Goal: Task Accomplishment & Management: Complete application form

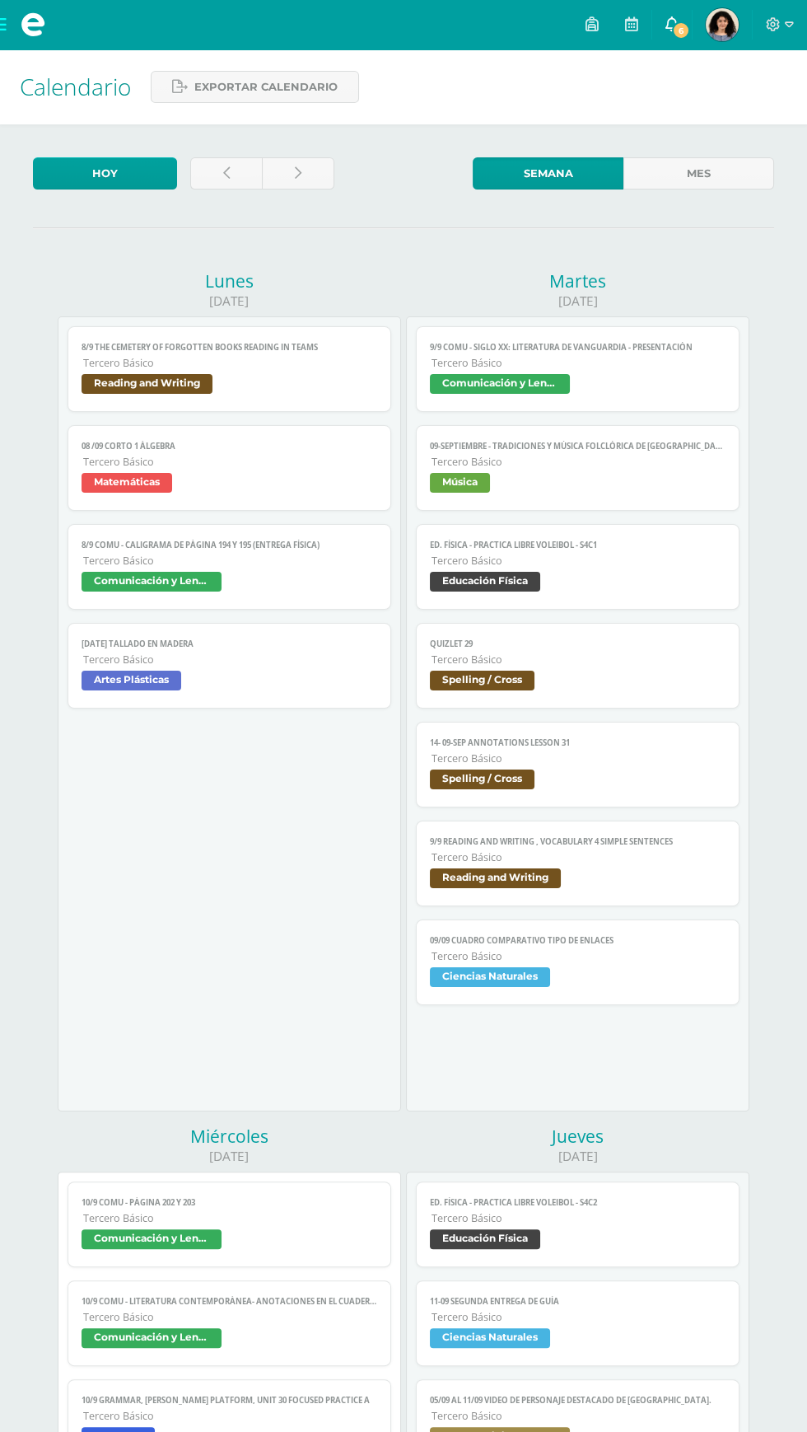
click at [681, 18] on link "6" at bounding box center [672, 24] width 40 height 49
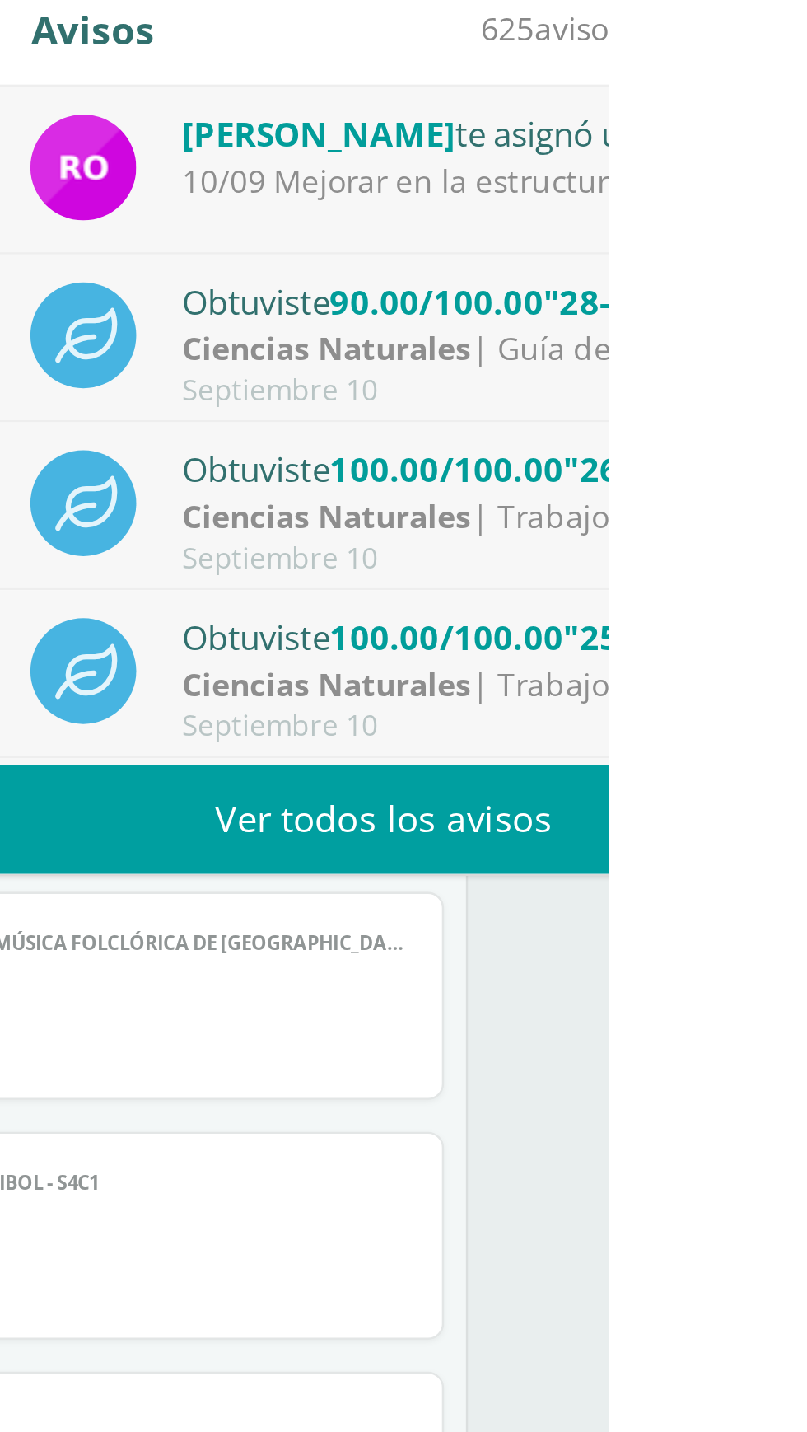
click at [817, 133] on div "10/09 Mejorar en la estructuras de un cuadro comparativo," at bounding box center [746, 132] width 229 height 19
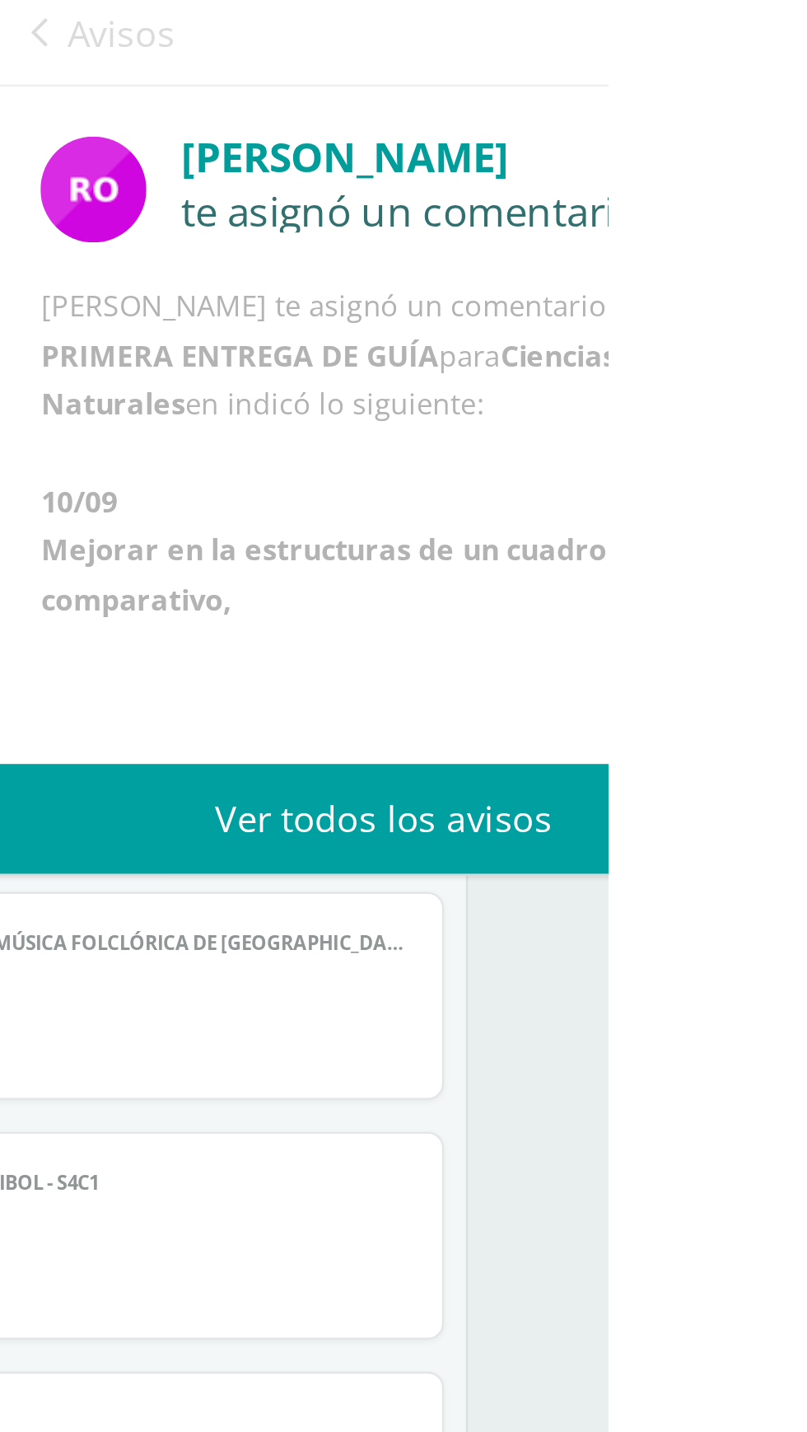
scroll to position [40, 0]
click at [609, 64] on span "Avisos" at bounding box center [606, 71] width 44 height 20
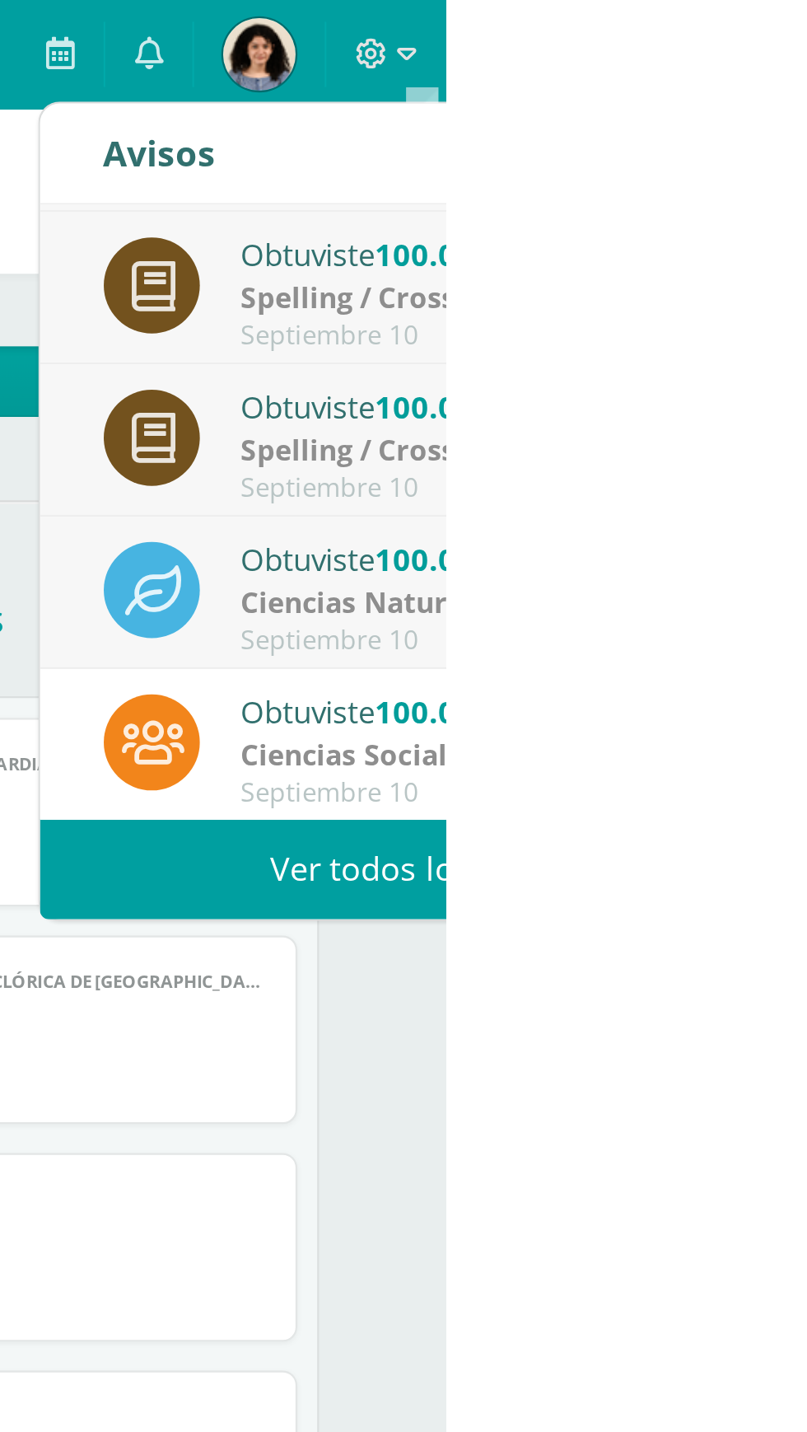
scroll to position [0, 0]
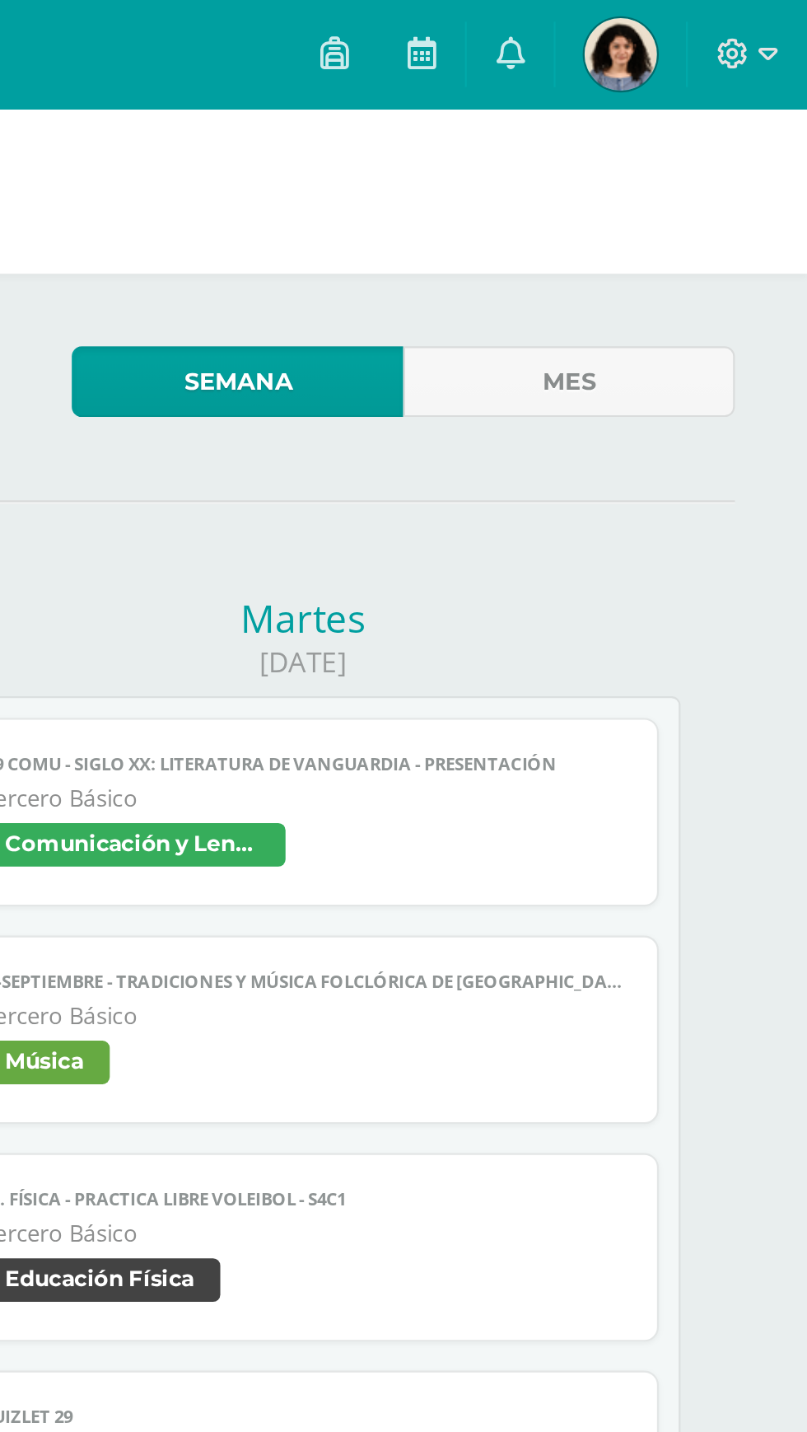
click at [739, 577] on link "Ed. Física - PRACTICA LIBRE Voleibol - S4C1 Tercero Básico Educación Física" at bounding box center [577, 567] width 323 height 86
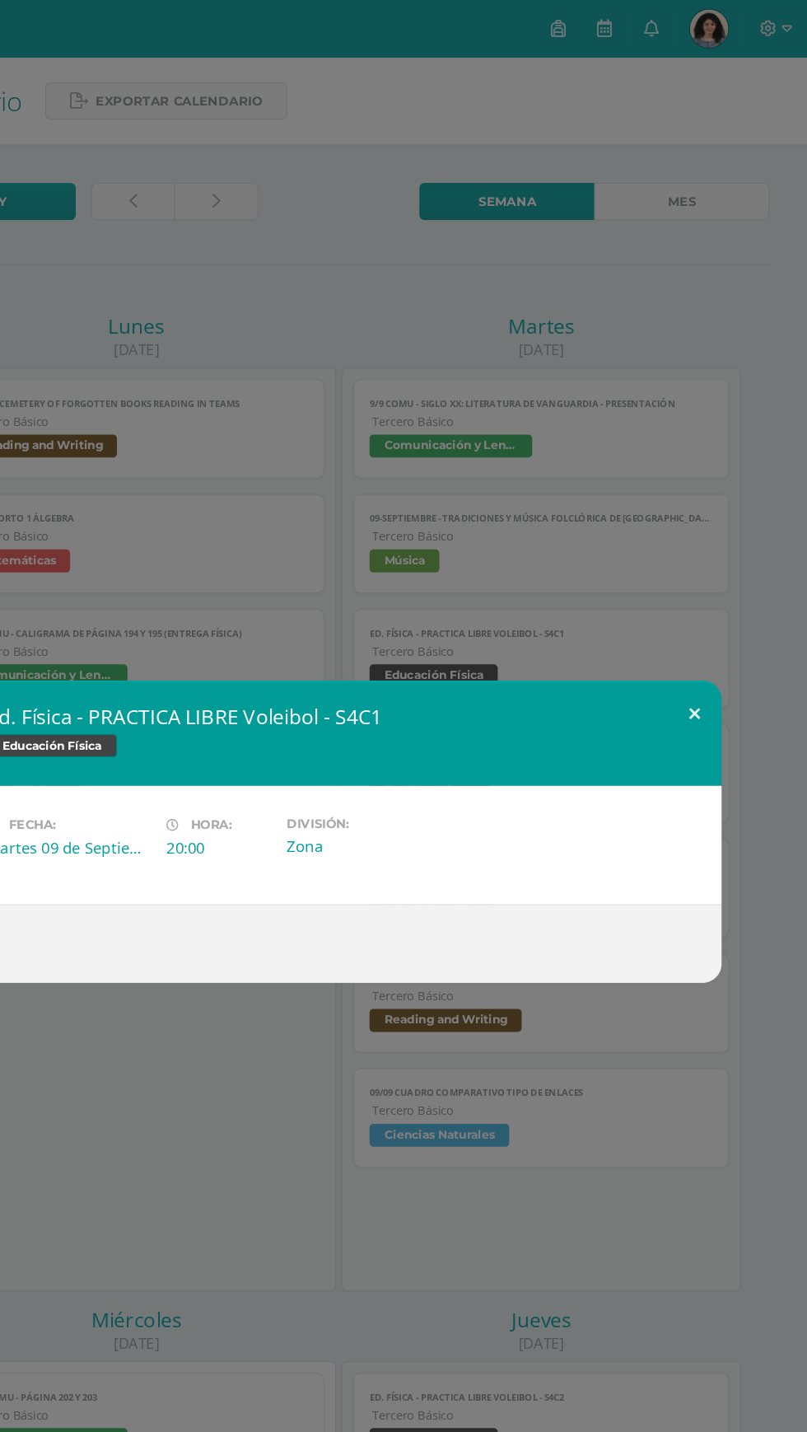
click at [709, 642] on button at bounding box center [709, 614] width 47 height 56
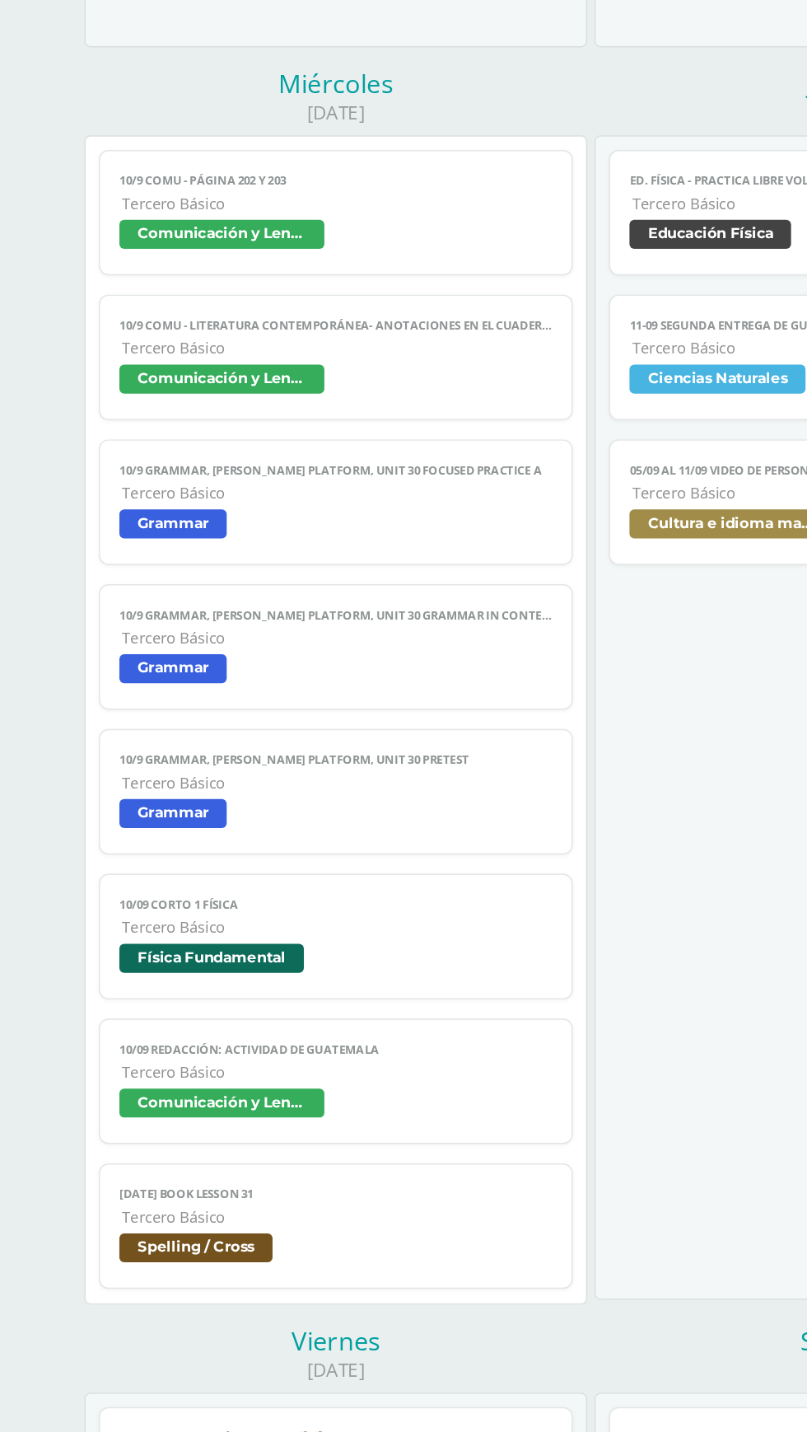
scroll to position [916, 0]
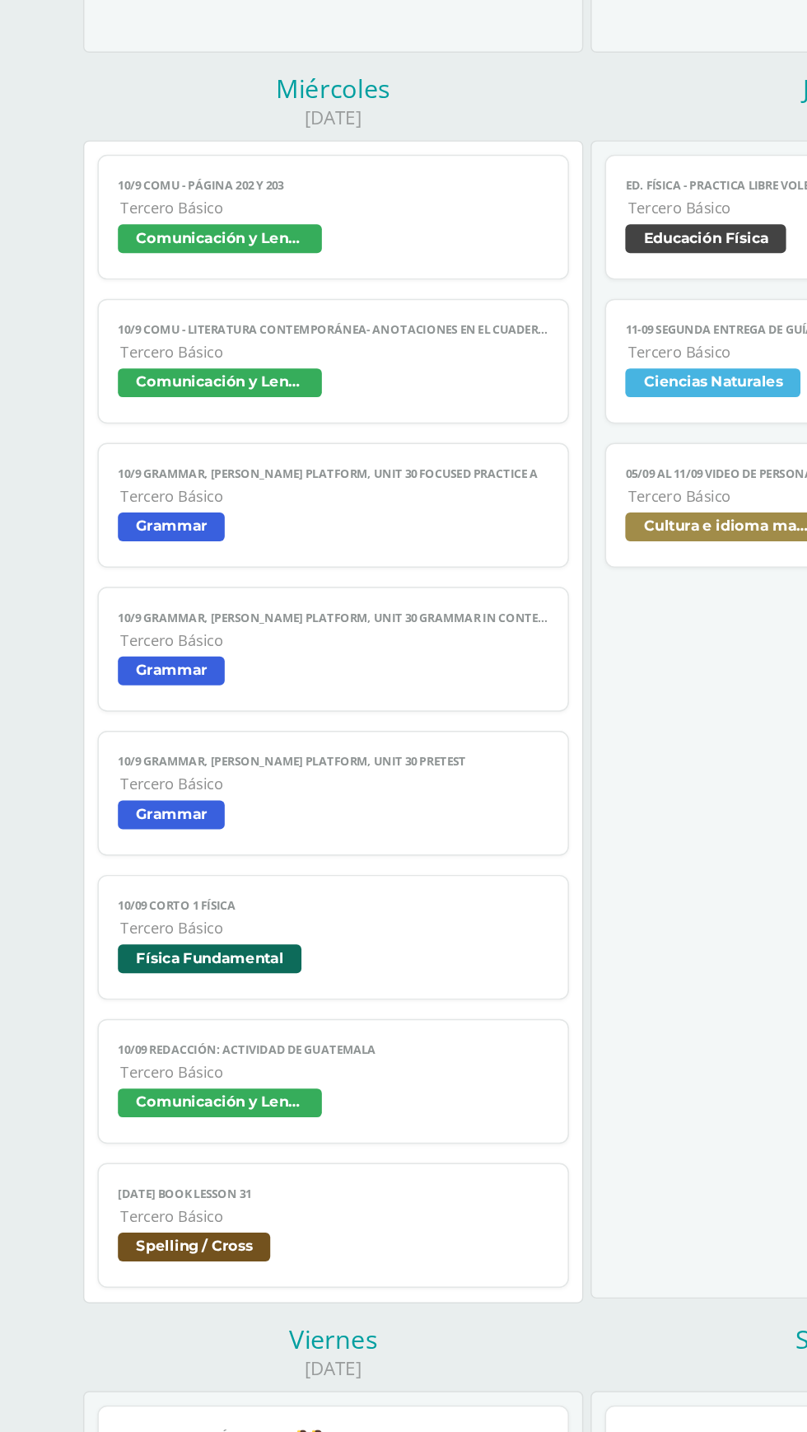
click at [276, 301] on span "Tercero Básico" at bounding box center [229, 302] width 293 height 14
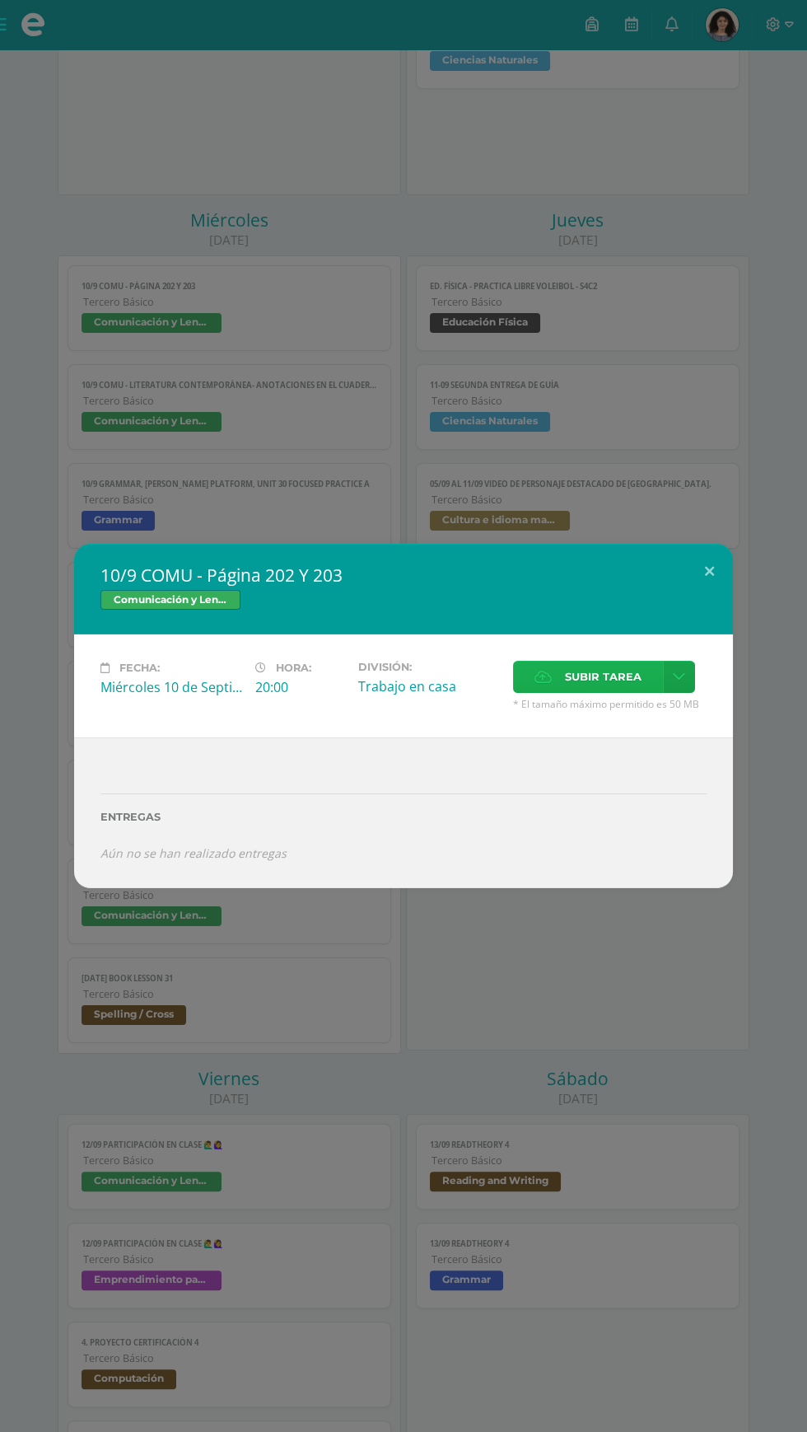
click at [584, 677] on span "Subir tarea" at bounding box center [603, 676] width 77 height 30
click at [0, 0] on input "Subir tarea" at bounding box center [0, 0] width 0 height 0
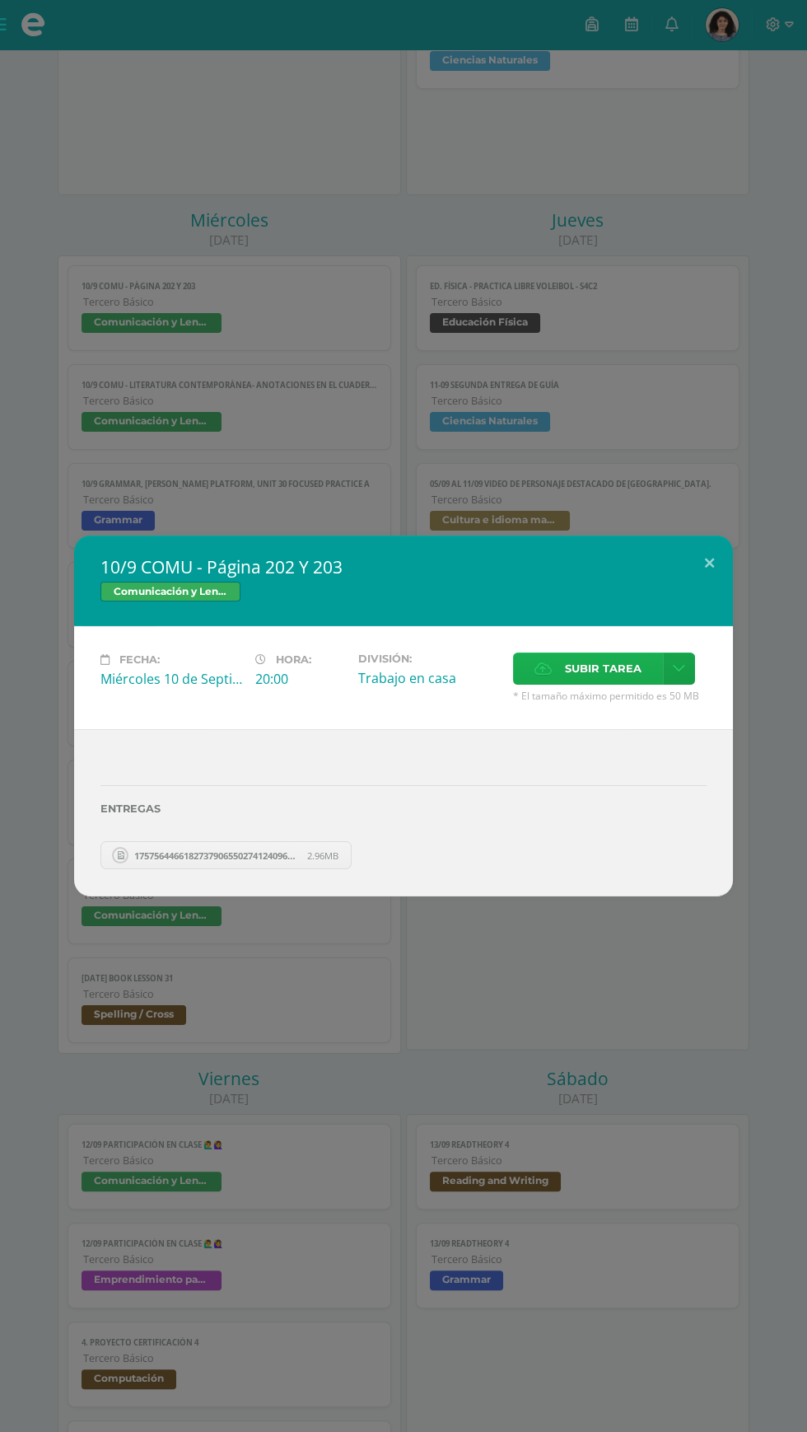
click at [578, 675] on span "Subir tarea" at bounding box center [603, 668] width 77 height 30
click at [0, 0] on input "Subir tarea" at bounding box center [0, 0] width 0 height 0
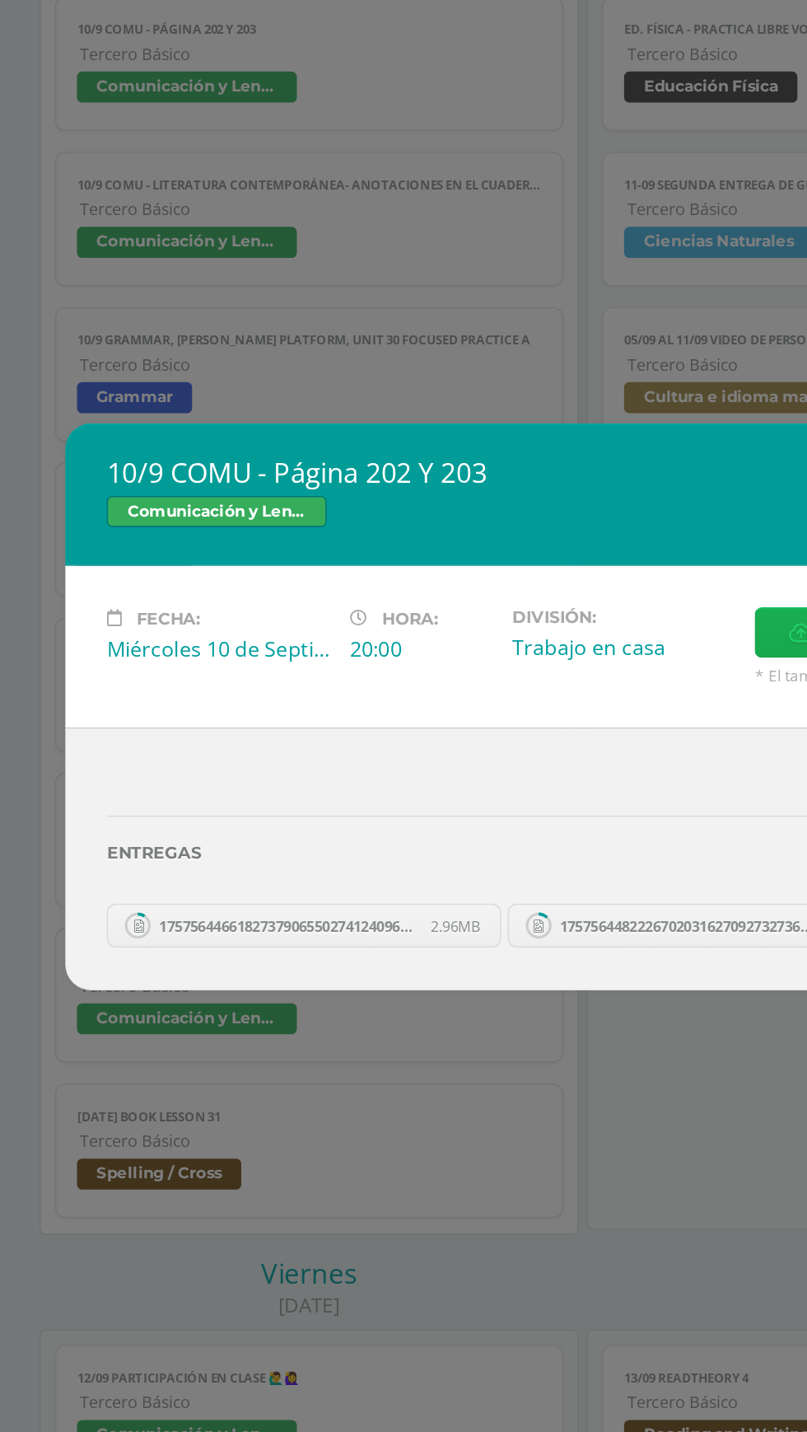
scroll to position [918, 0]
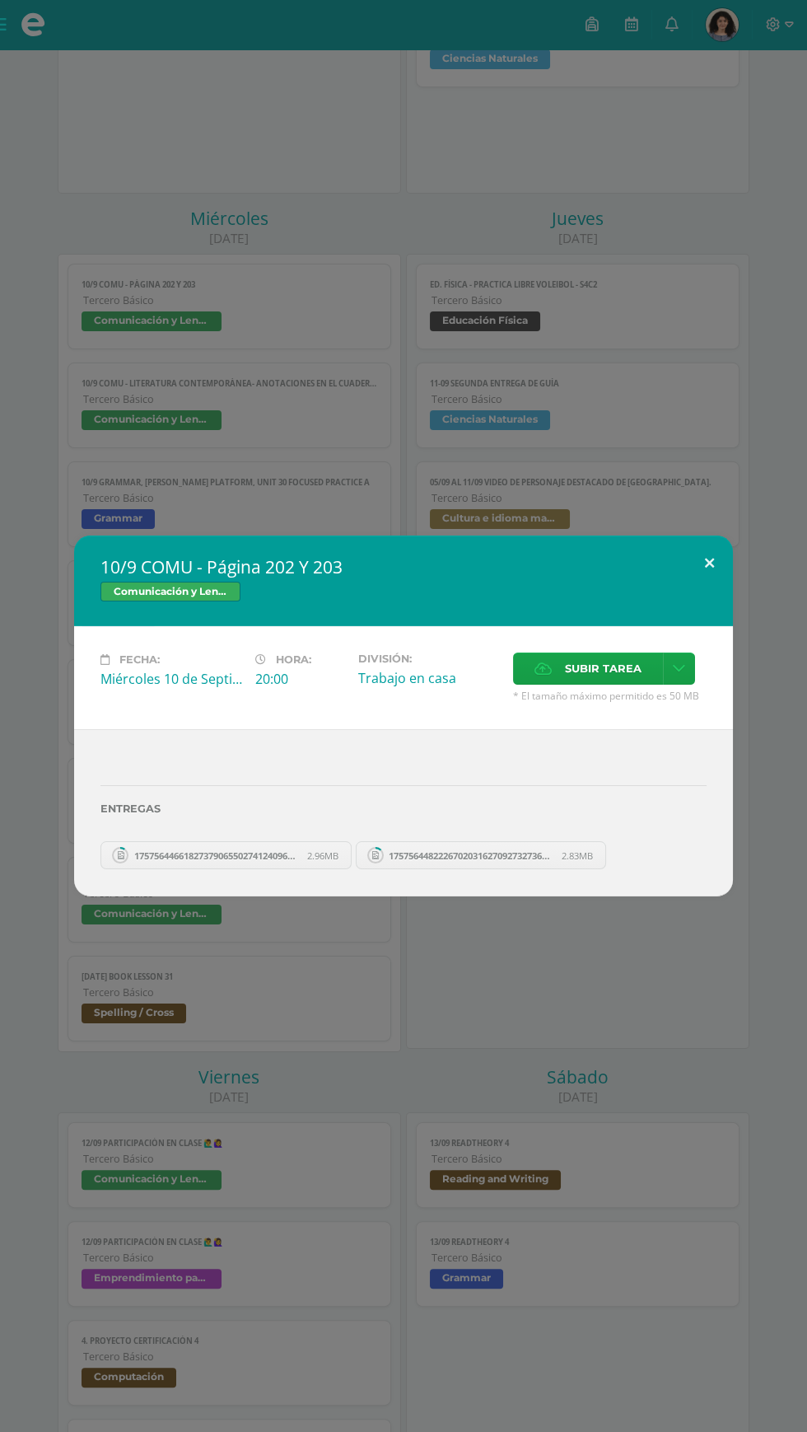
click at [697, 538] on button at bounding box center [709, 563] width 47 height 56
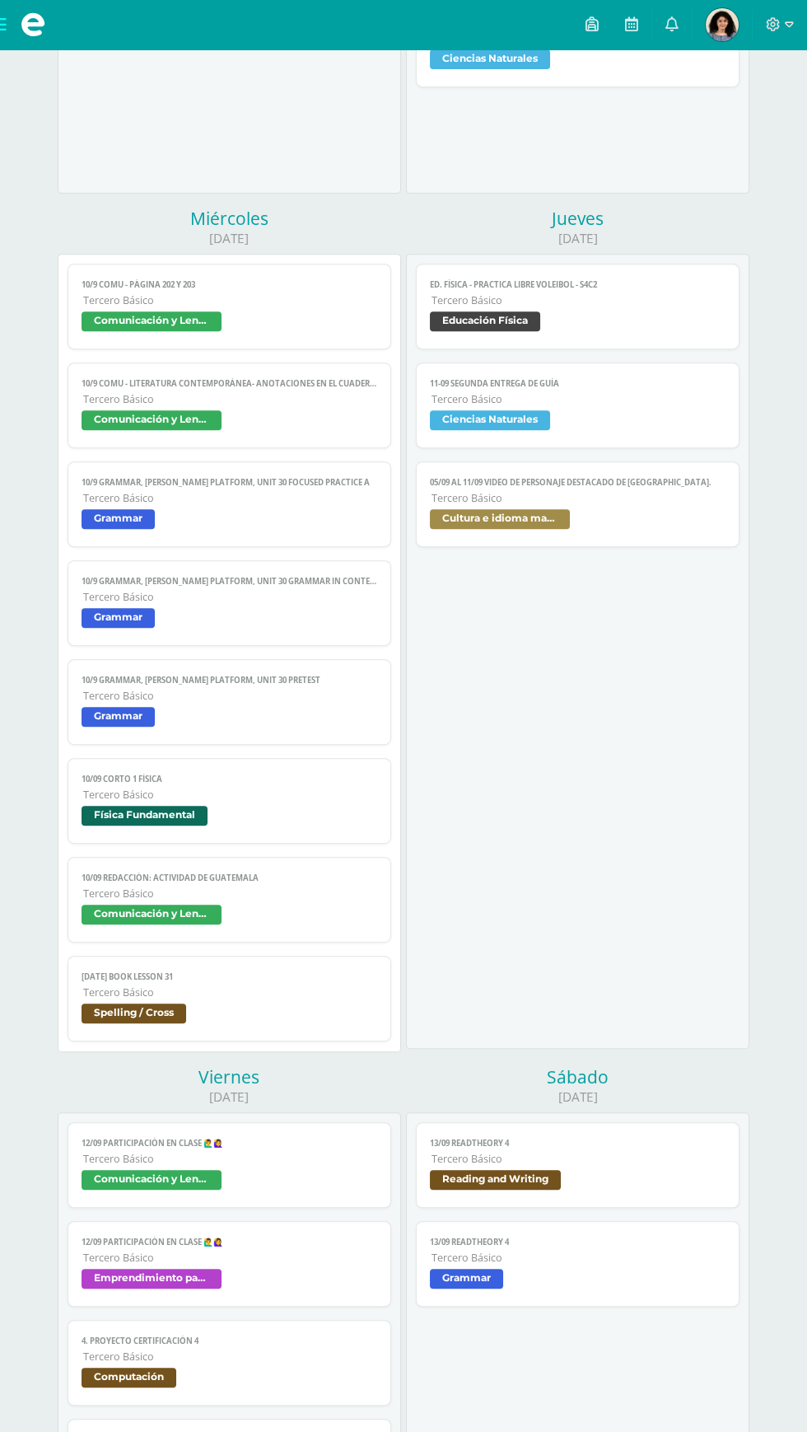
click at [315, 340] on link "10/9 COMU - Página 202 Y 203 Tercero Básico Comunicación y Lenguaje" at bounding box center [229, 307] width 323 height 86
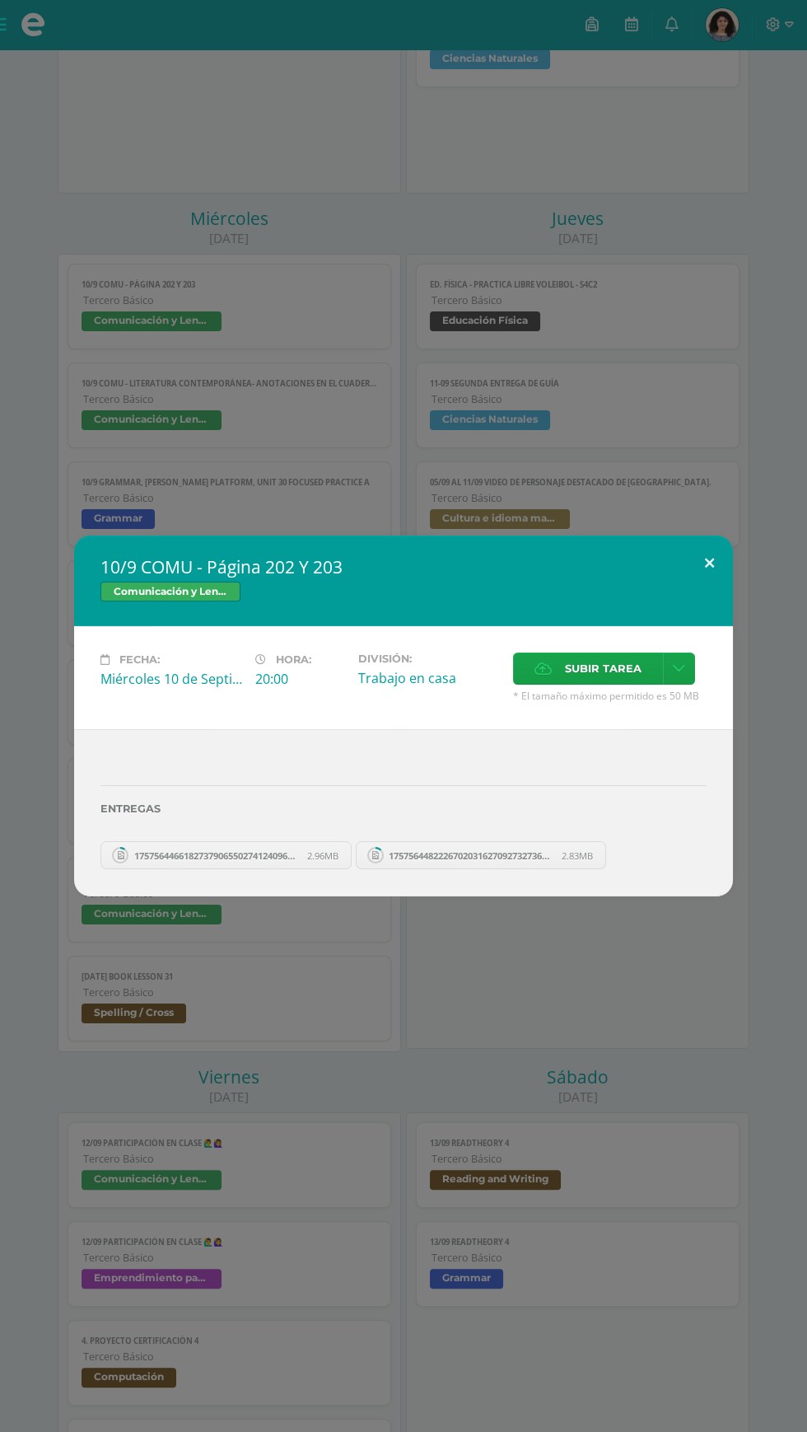
click at [712, 563] on button at bounding box center [709, 563] width 47 height 56
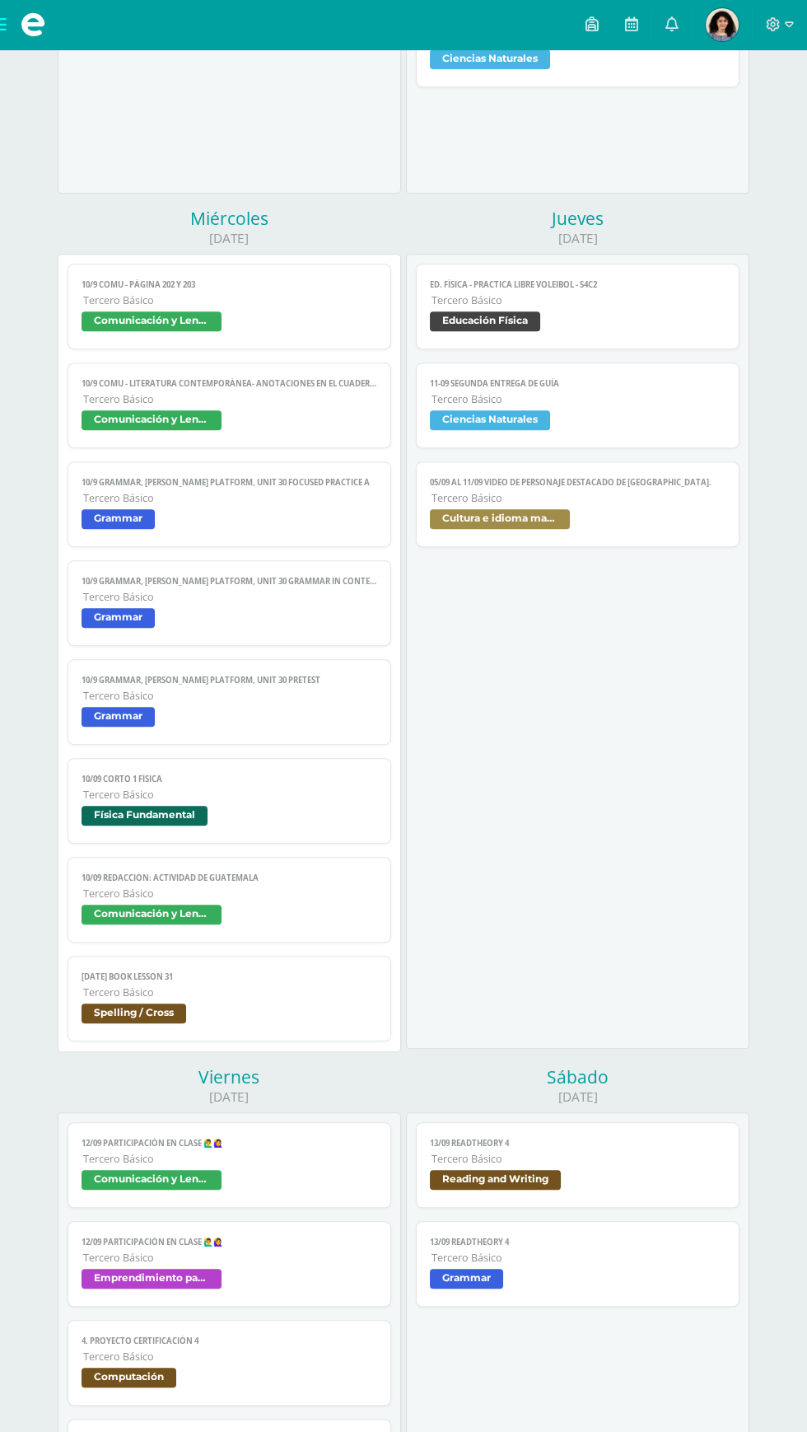
click at [339, 303] on span "Tercero Básico" at bounding box center [229, 300] width 293 height 14
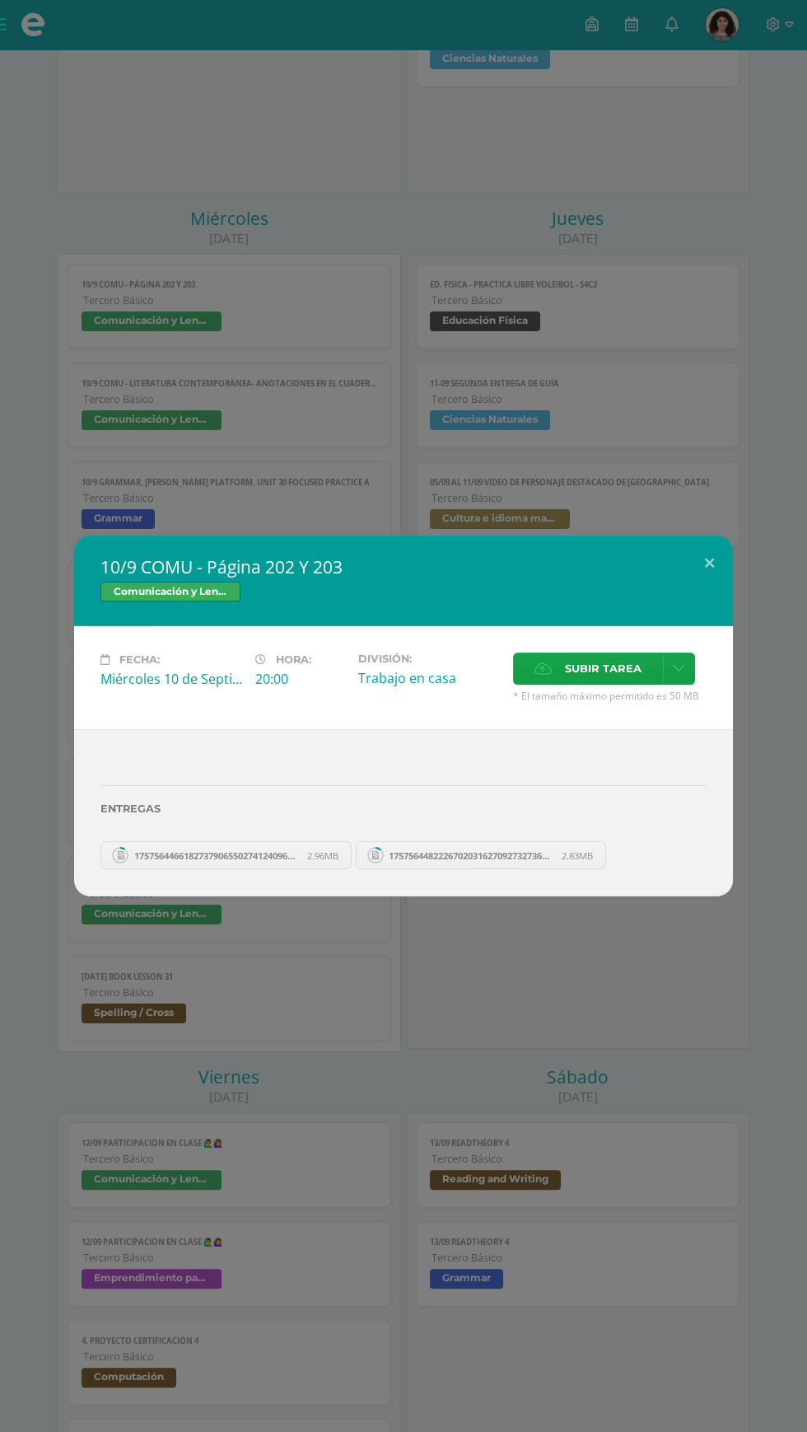
click at [467, 855] on span "17575644822267020316270927327362.jpg" at bounding box center [471, 855] width 181 height 12
click at [706, 563] on button at bounding box center [709, 563] width 47 height 56
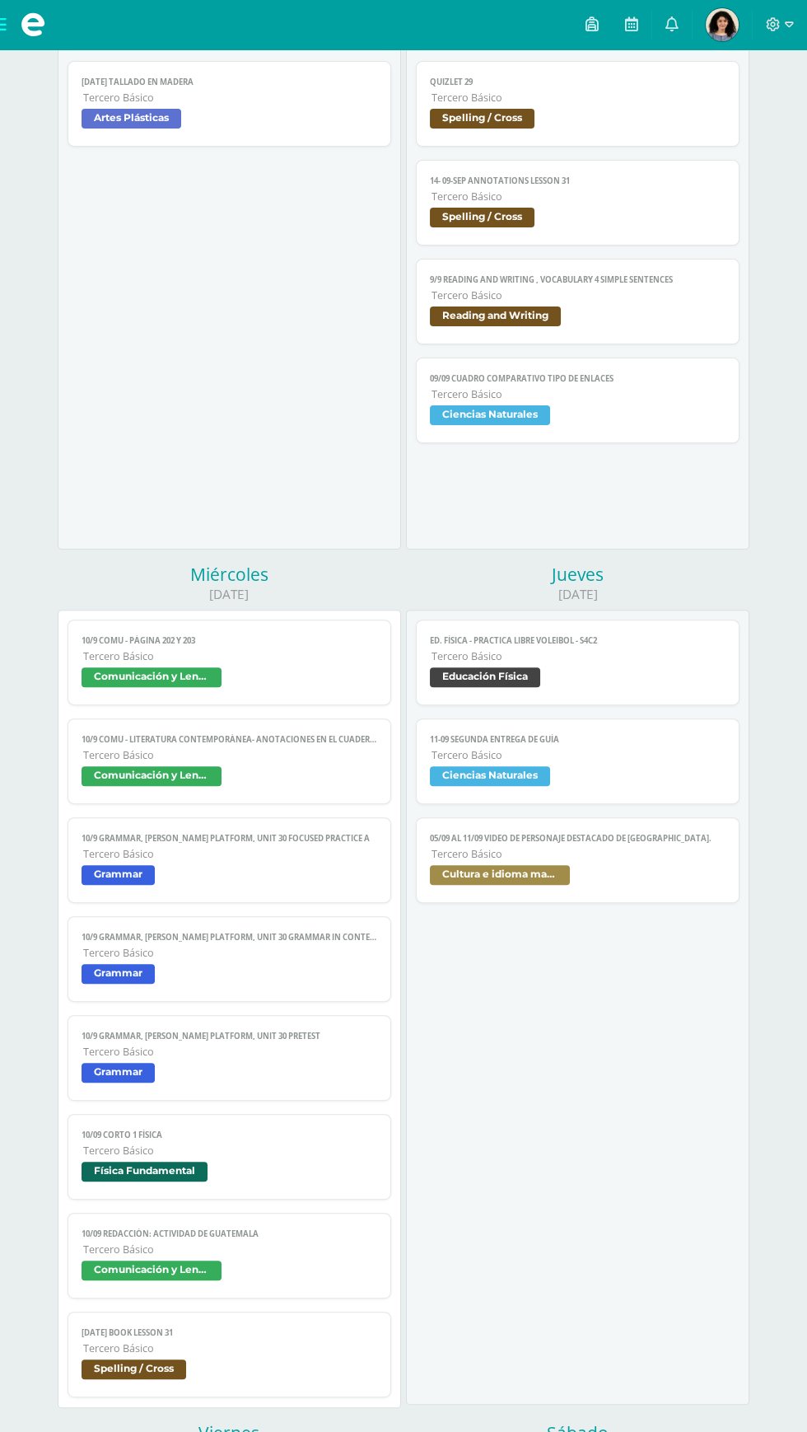
scroll to position [0, 0]
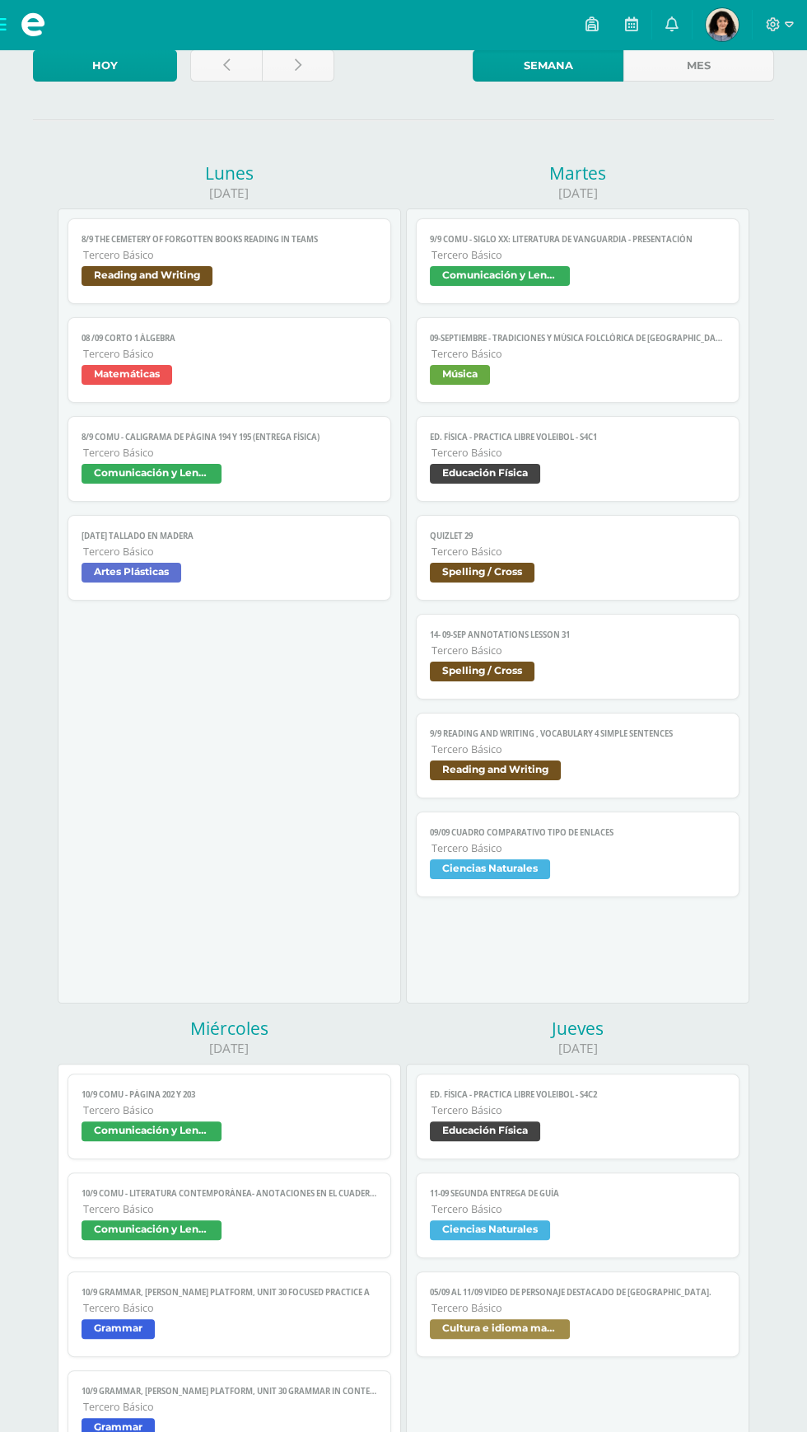
scroll to position [110, 0]
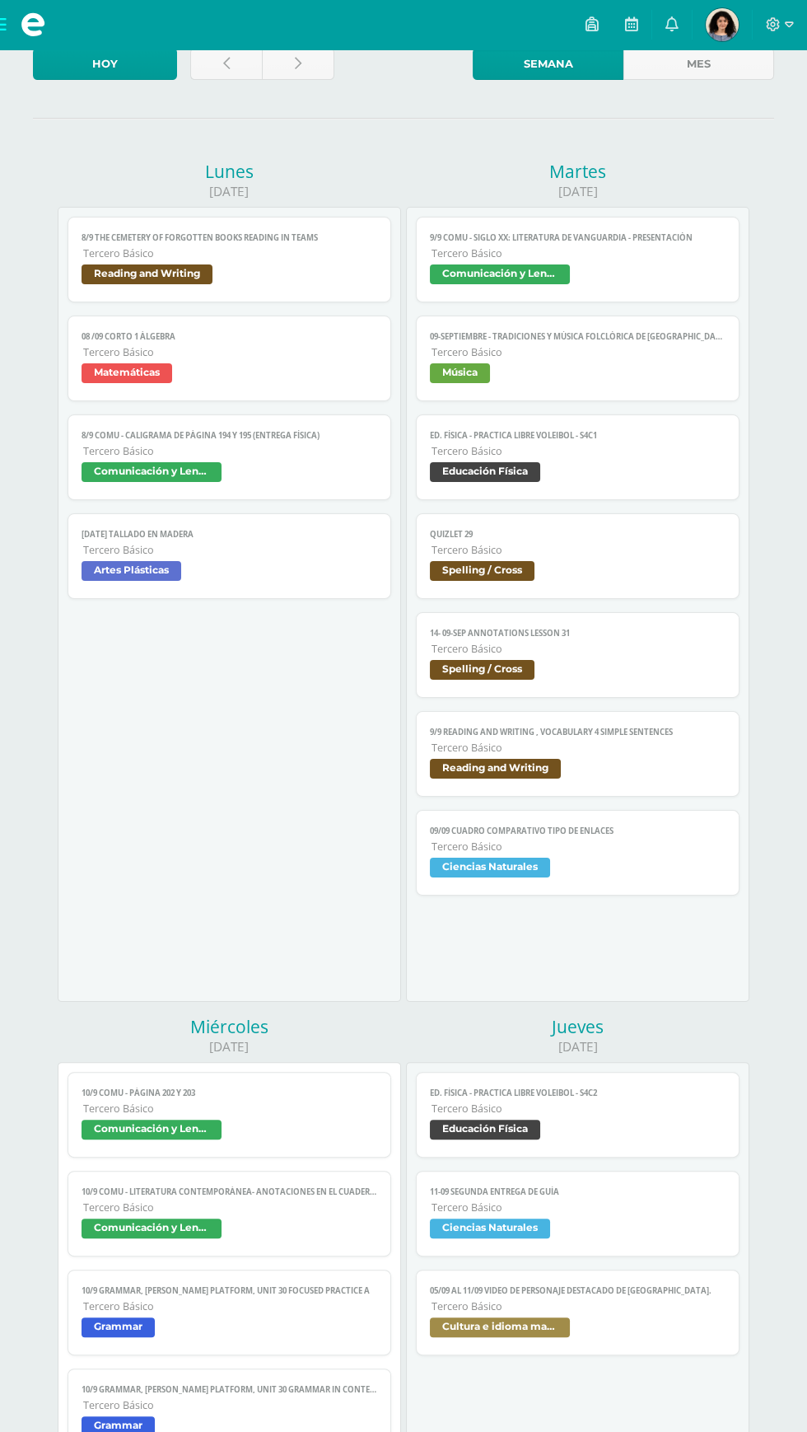
click at [301, 1142] on span "Comunicación y Lenguaje" at bounding box center [229, 1131] width 295 height 24
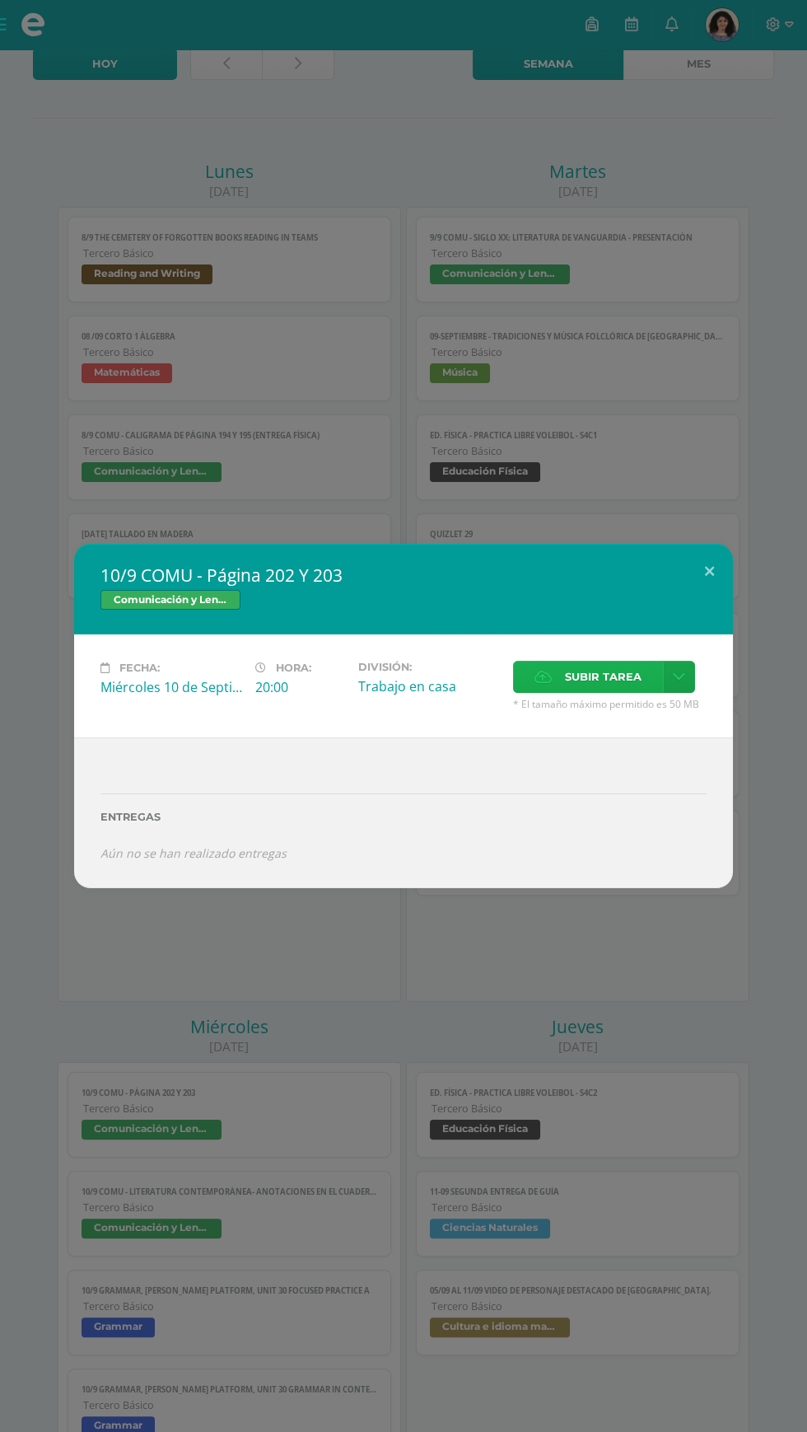
click at [564, 693] on label "Subir tarea" at bounding box center [588, 677] width 150 height 32
click at [0, 0] on input "Subir tarea" at bounding box center [0, 0] width 0 height 0
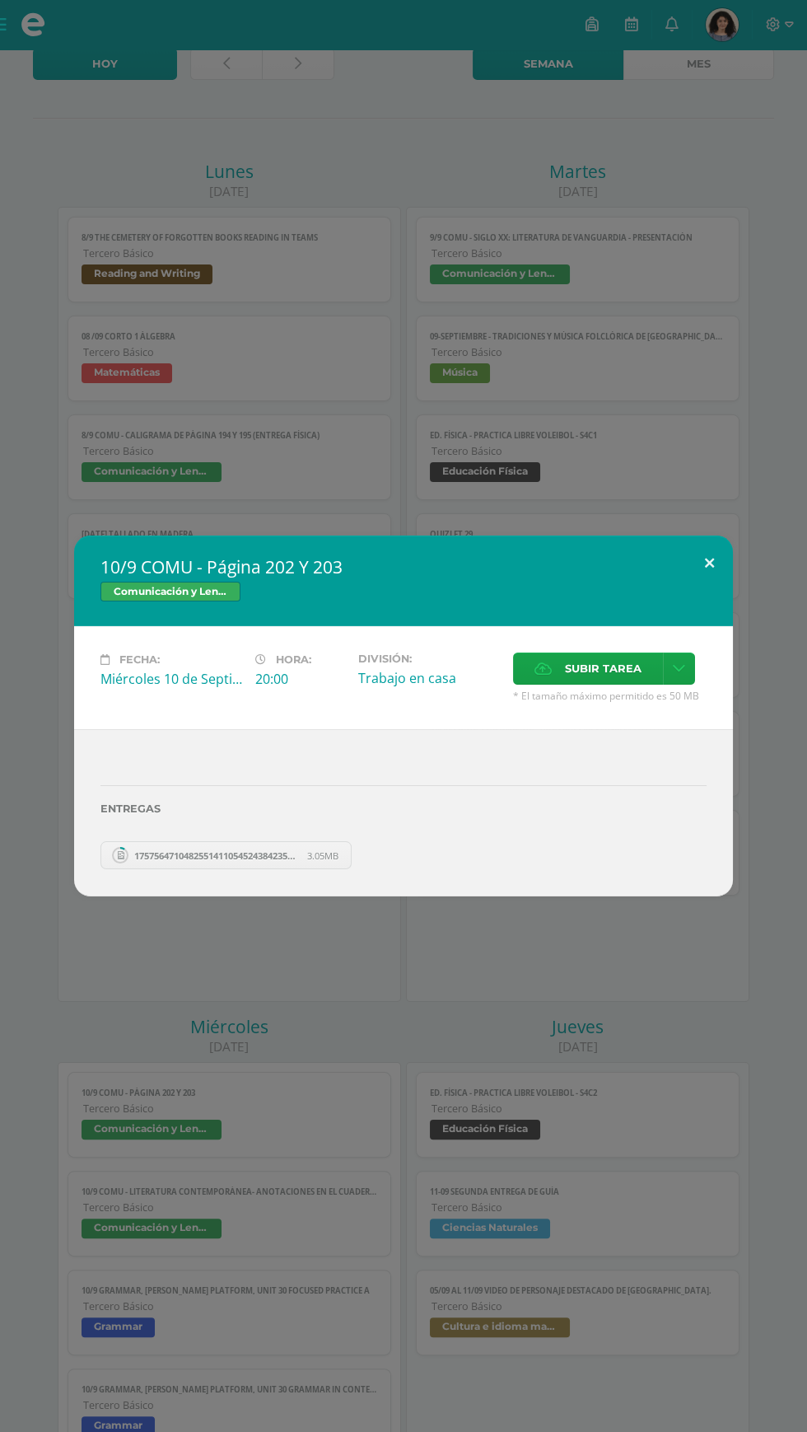
click at [710, 591] on button at bounding box center [709, 563] width 47 height 56
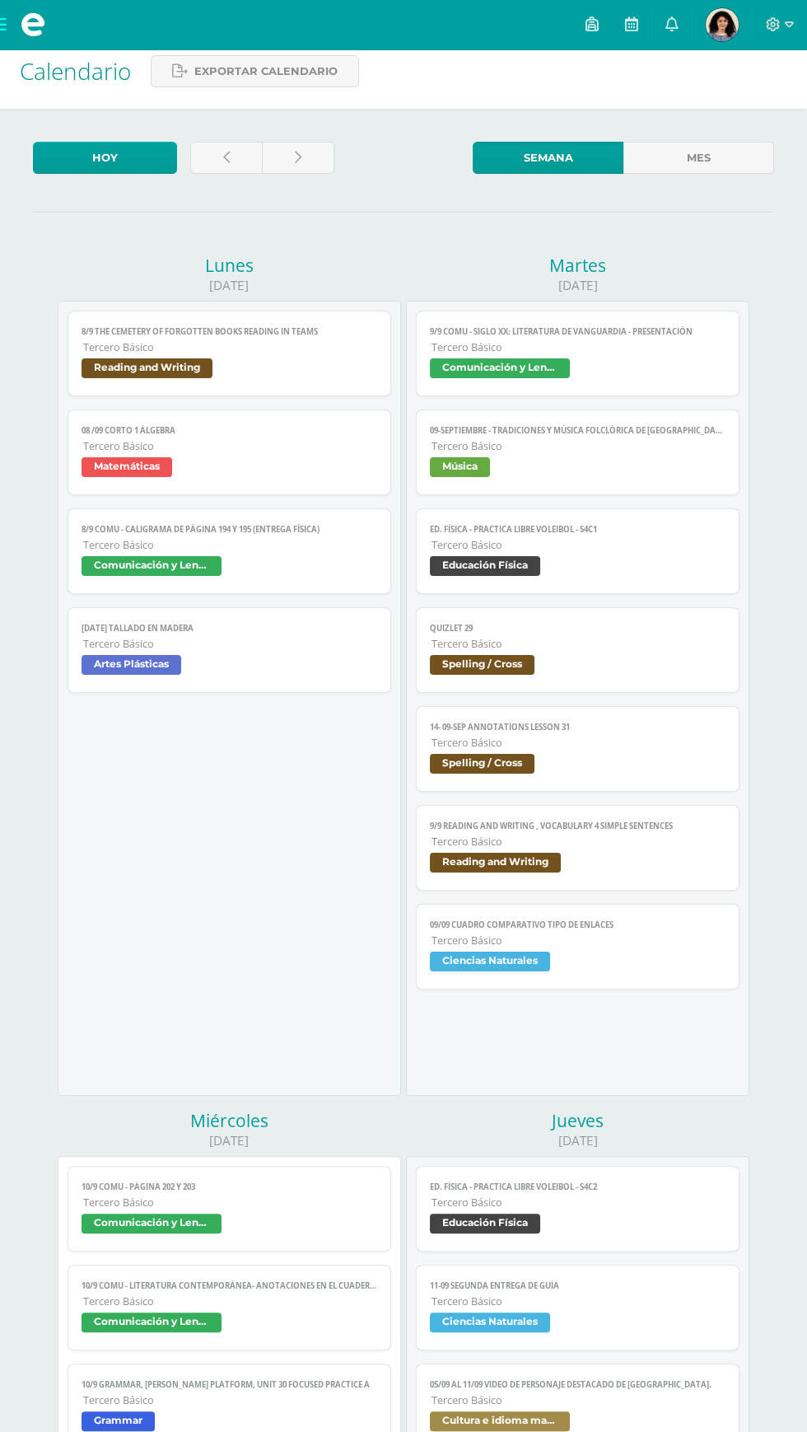
scroll to position [0, 0]
